Goal: Task Accomplishment & Management: Use online tool/utility

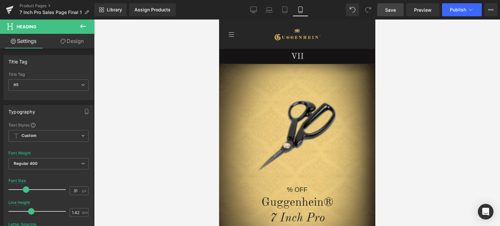
click at [400, 10] on link "Save" at bounding box center [390, 9] width 26 height 13
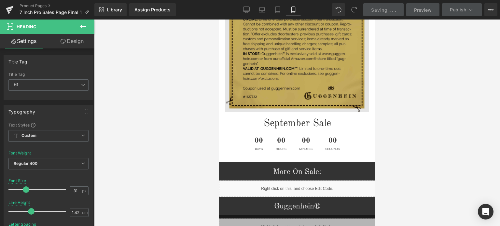
scroll to position [1023, 0]
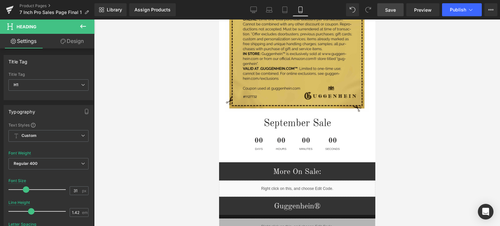
click at [392, 12] on span "Save" at bounding box center [390, 10] width 11 height 7
click at [392, 11] on span "Save" at bounding box center [390, 10] width 11 height 7
click at [395, 11] on span "Save" at bounding box center [390, 10] width 11 height 7
click at [395, 10] on span "Save" at bounding box center [390, 10] width 11 height 7
click at [397, 7] on link "Save" at bounding box center [390, 9] width 26 height 13
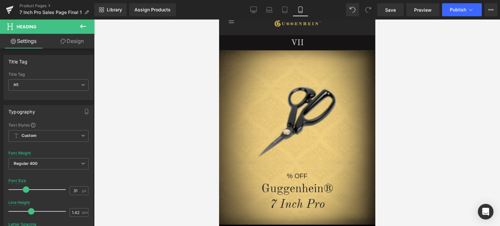
scroll to position [0, 0]
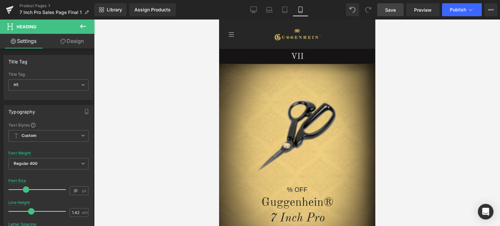
click at [388, 11] on span "Save" at bounding box center [390, 10] width 11 height 7
